Goal: Find specific page/section: Find specific page/section

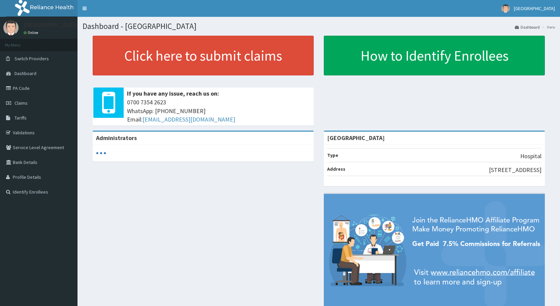
click at [12, 85] on link "PA Code" at bounding box center [38, 88] width 77 height 15
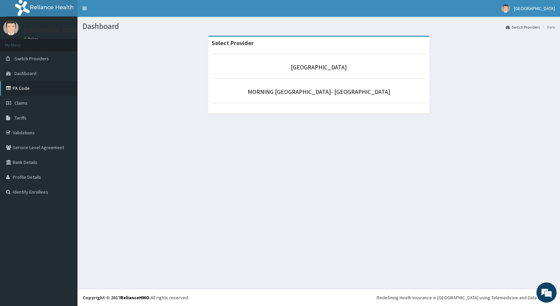
click at [35, 91] on link "PA Code" at bounding box center [38, 88] width 77 height 15
click at [19, 90] on link "PA Code" at bounding box center [38, 88] width 77 height 15
